Goal: Task Accomplishment & Management: Manage account settings

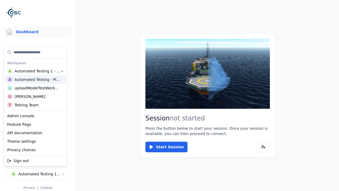
click at [35, 79] on div "Automated Testing - Playwright" at bounding box center [38, 79] width 46 height 5
click at [169, 95] on html "Support Dashboard Assets 3D Models Scenes Datasets Recordings Support Documenta…" at bounding box center [169, 95] width 339 height 191
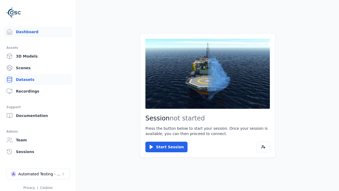
click at [38, 79] on link "Datasets" at bounding box center [38, 79] width 68 height 11
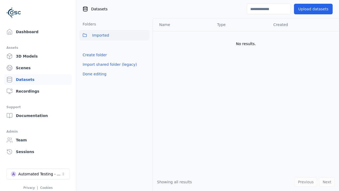
click at [93, 55] on link "Create folder" at bounding box center [95, 54] width 24 height 5
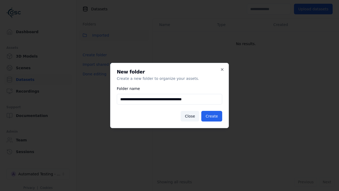
click at [213, 116] on button "Create" at bounding box center [211, 116] width 21 height 11
click at [93, 79] on button "Done editing" at bounding box center [94, 74] width 30 height 10
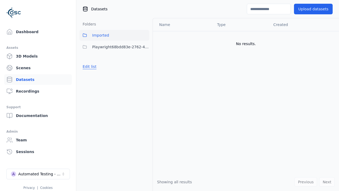
click at [88, 66] on button "Edit list" at bounding box center [89, 67] width 20 height 10
click at [145, 47] on html "Support Dashboard Assets 3D Models Scenes Datasets Recordings Support Documenta…" at bounding box center [169, 95] width 339 height 191
click at [145, 66] on div "Share" at bounding box center [146, 66] width 35 height 8
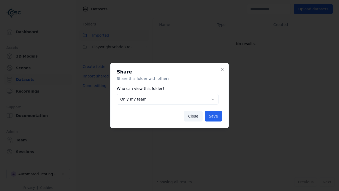
click at [167, 99] on body "**********" at bounding box center [169, 95] width 339 height 191
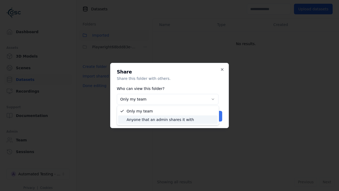
select select "****"
click at [214, 116] on button "Save" at bounding box center [213, 116] width 17 height 11
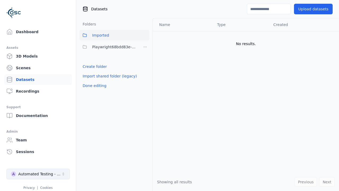
click at [93, 86] on button "Done editing" at bounding box center [94, 86] width 30 height 10
click at [38, 174] on div "Automated Testing - Playwright" at bounding box center [39, 173] width 43 height 5
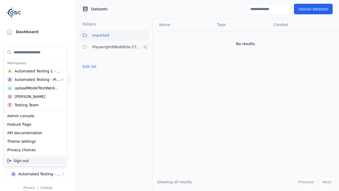
click at [34, 71] on div "Automated Testing 1 - Playwright" at bounding box center [38, 70] width 46 height 5
click at [169, 95] on html "Support Dashboard Assets 3D Models Scenes Datasets Recordings Support Documenta…" at bounding box center [169, 95] width 339 height 191
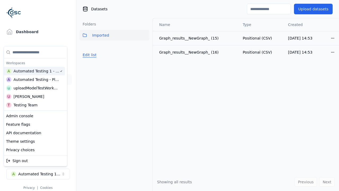
click at [88, 55] on button "Edit list" at bounding box center [89, 55] width 20 height 10
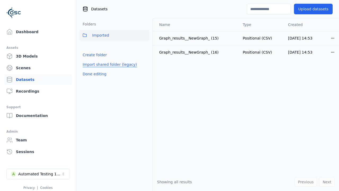
click at [106, 64] on link "Import shared folder (legacy)" at bounding box center [110, 64] width 54 height 5
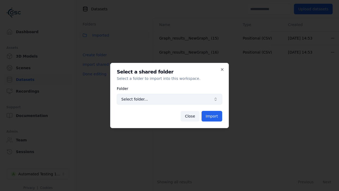
click at [169, 99] on span "Select folder..." at bounding box center [166, 98] width 90 height 5
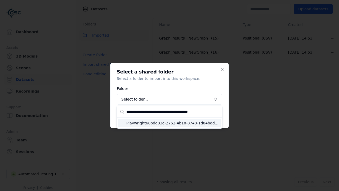
type input "**********"
click at [173, 123] on span "Playwright68bdd83e-2762-4b10-8748-1d04bdd56330" at bounding box center [172, 122] width 93 height 5
click at [212, 116] on button "Import" at bounding box center [212, 116] width 21 height 11
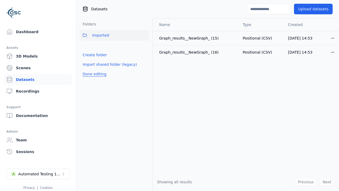
click at [93, 79] on button "Done editing" at bounding box center [94, 74] width 30 height 10
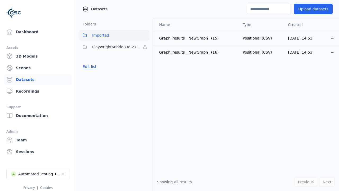
click at [88, 66] on button "Edit list" at bounding box center [89, 67] width 20 height 10
click at [145, 47] on html "Support Dashboard Assets 3D Models Scenes Datasets Recordings Support Documenta…" at bounding box center [169, 95] width 339 height 191
click at [169, 95] on html "Support Dashboard Assets 3D Models Scenes Datasets Recordings Support Documenta…" at bounding box center [169, 95] width 339 height 191
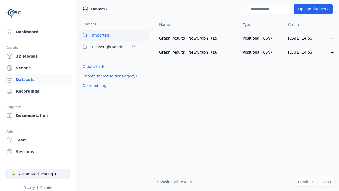
click at [93, 86] on button "Done editing" at bounding box center [94, 86] width 30 height 10
click at [38, 174] on div "Automated Testing 1 - Playwright" at bounding box center [39, 173] width 43 height 5
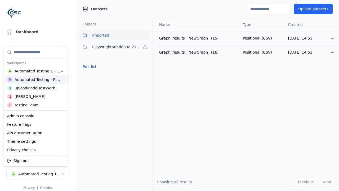
click at [34, 79] on div "Automated Testing - Playwright" at bounding box center [38, 79] width 46 height 5
click at [169, 95] on html "Support Dashboard Assets 3D Models Scenes Datasets Recordings Support Documenta…" at bounding box center [169, 95] width 339 height 191
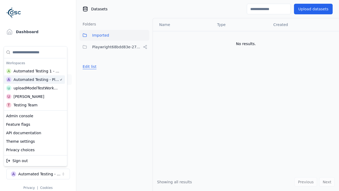
click at [88, 66] on button "Edit list" at bounding box center [89, 67] width 20 height 10
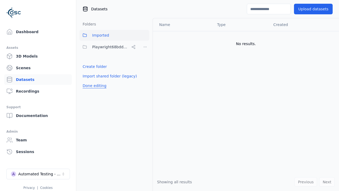
click at [145, 47] on html "Support Dashboard Assets 3D Models Scenes Datasets Recordings Support Documenta…" at bounding box center [169, 95] width 339 height 191
click at [145, 74] on div "Rename" at bounding box center [146, 74] width 35 height 8
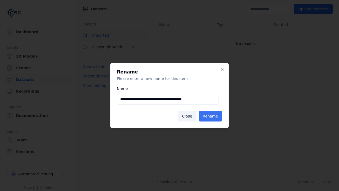
click at [167, 99] on input "**********" at bounding box center [168, 99] width 102 height 11
type input "**********"
click at [211, 116] on button "Rename" at bounding box center [211, 116] width 24 height 11
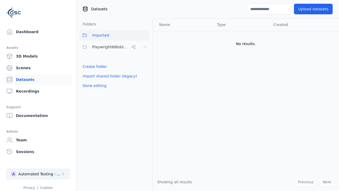
click at [93, 86] on button "Done editing" at bounding box center [94, 86] width 30 height 10
click at [38, 174] on div "Automated Testing - Playwright" at bounding box center [39, 173] width 43 height 5
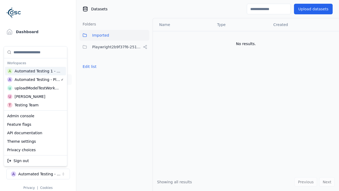
click at [34, 71] on div "Automated Testing 1 - Playwright" at bounding box center [38, 70] width 46 height 5
click at [169, 95] on html "Support Dashboard Assets 3D Models Scenes Datasets Recordings Support Documenta…" at bounding box center [169, 95] width 339 height 191
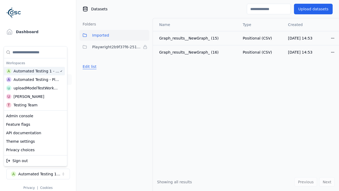
click at [88, 66] on button "Edit list" at bounding box center [89, 67] width 20 height 10
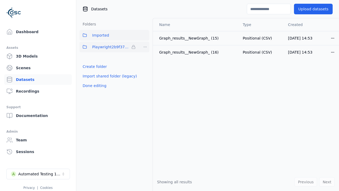
click at [145, 47] on html "Support Dashboard Assets 3D Models Scenes Datasets Recordings Support Documenta…" at bounding box center [169, 95] width 339 height 191
click at [145, 57] on div "Remove" at bounding box center [144, 57] width 31 height 8
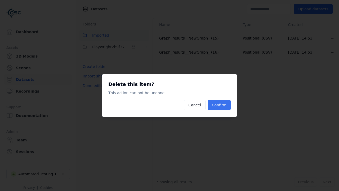
click at [220, 105] on button "Confirm" at bounding box center [219, 105] width 23 height 11
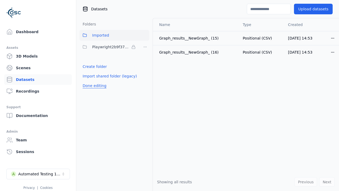
click at [93, 81] on button "Done editing" at bounding box center [94, 86] width 30 height 10
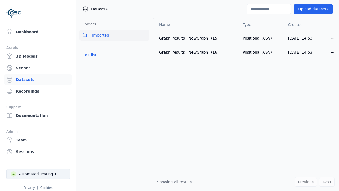
click at [38, 174] on div "Automated Testing 1 - Playwright" at bounding box center [39, 173] width 43 height 5
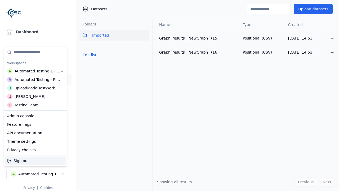
click at [34, 79] on div "Automated Testing - Playwright" at bounding box center [38, 79] width 46 height 5
click at [169, 95] on html "Support Dashboard Assets 3D Models Scenes Datasets Recordings Support Documenta…" at bounding box center [169, 95] width 339 height 191
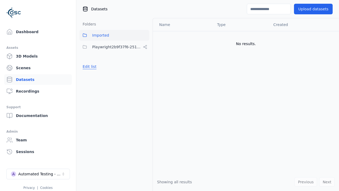
click at [88, 66] on button "Edit list" at bounding box center [89, 67] width 20 height 10
click at [145, 47] on html "Support Dashboard Assets 3D Models Scenes Datasets Recordings Support Documenta…" at bounding box center [169, 95] width 339 height 191
click at [145, 66] on div "Share" at bounding box center [146, 66] width 35 height 8
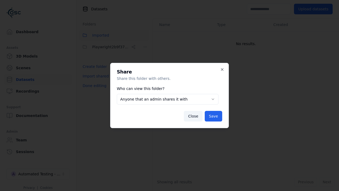
click at [167, 99] on body "**********" at bounding box center [169, 95] width 339 height 191
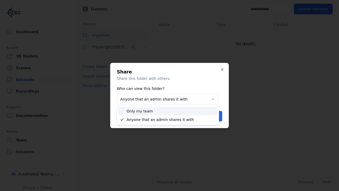
select select "*****"
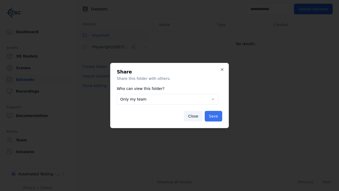
click at [214, 116] on button "Save" at bounding box center [213, 116] width 17 height 11
click at [93, 86] on button "Done editing" at bounding box center [94, 86] width 30 height 10
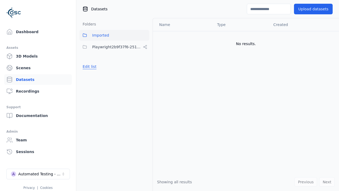
click at [88, 66] on button "Edit list" at bounding box center [89, 67] width 20 height 10
click at [145, 47] on html "Support Dashboard Assets 3D Models Scenes Datasets Recordings Support Documenta…" at bounding box center [169, 95] width 339 height 191
click at [145, 83] on div "Delete" at bounding box center [146, 83] width 35 height 8
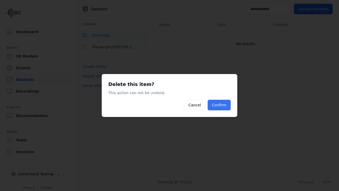
click at [220, 105] on button "Confirm" at bounding box center [219, 105] width 23 height 11
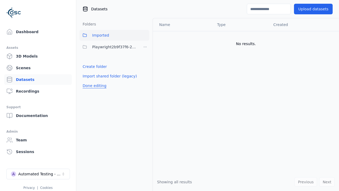
click at [93, 81] on button "Done editing" at bounding box center [94, 86] width 30 height 10
